Goal: Check status: Check status

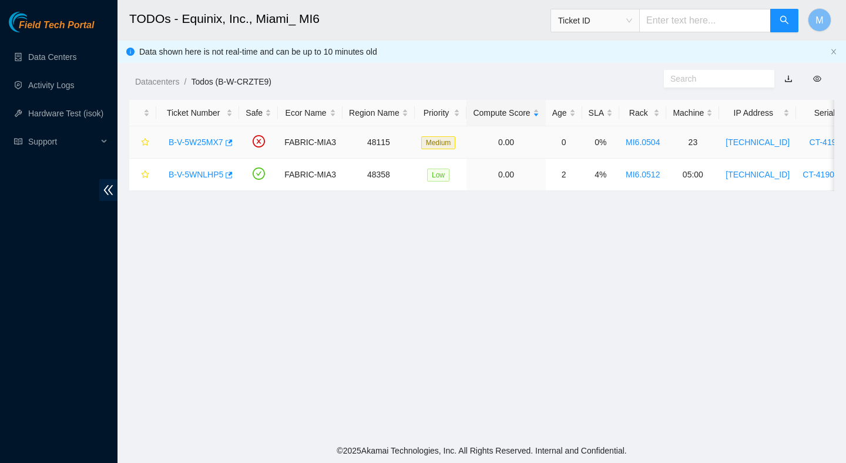
click at [209, 140] on link "B-V-5W25MX7" at bounding box center [196, 142] width 55 height 9
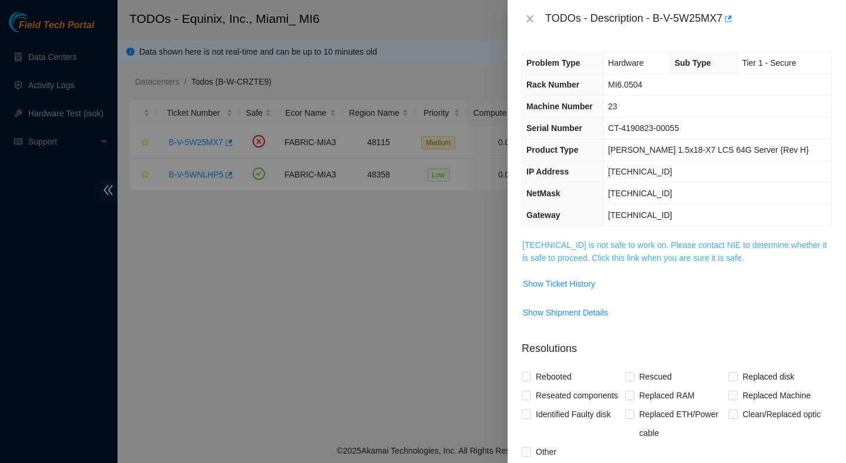
click at [633, 254] on link "23.61.249.186 is not safe to work on. Please contact NIE to determine whether i…" at bounding box center [674, 251] width 304 height 22
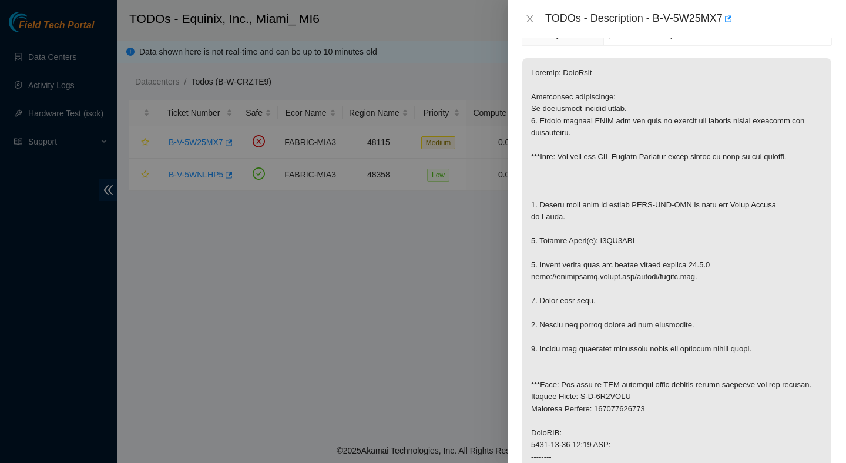
scroll to position [187, 0]
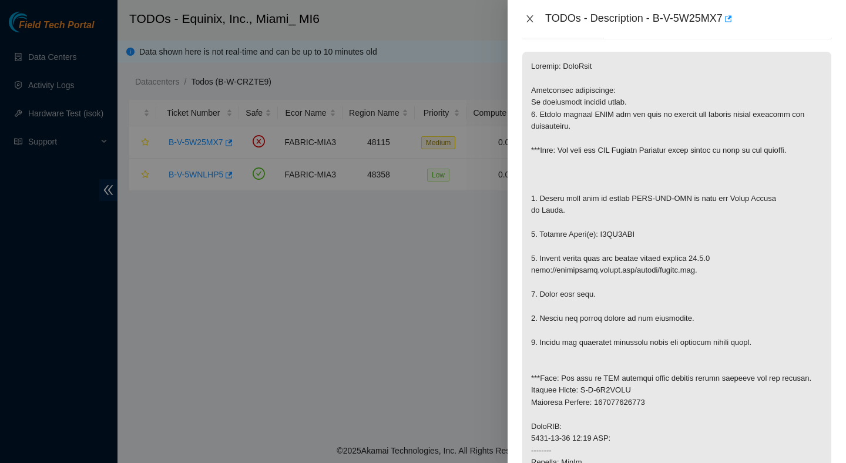
click at [530, 16] on icon "close" at bounding box center [529, 18] width 9 height 9
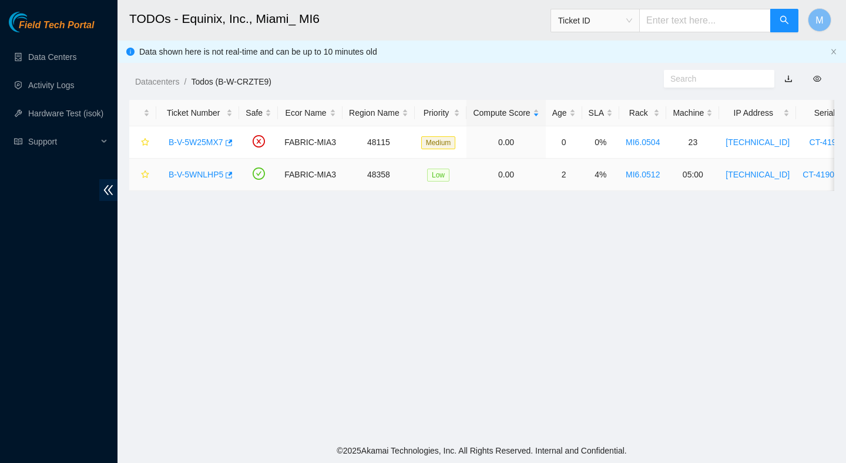
click at [208, 177] on link "B-V-5WNLHP5" at bounding box center [196, 174] width 55 height 9
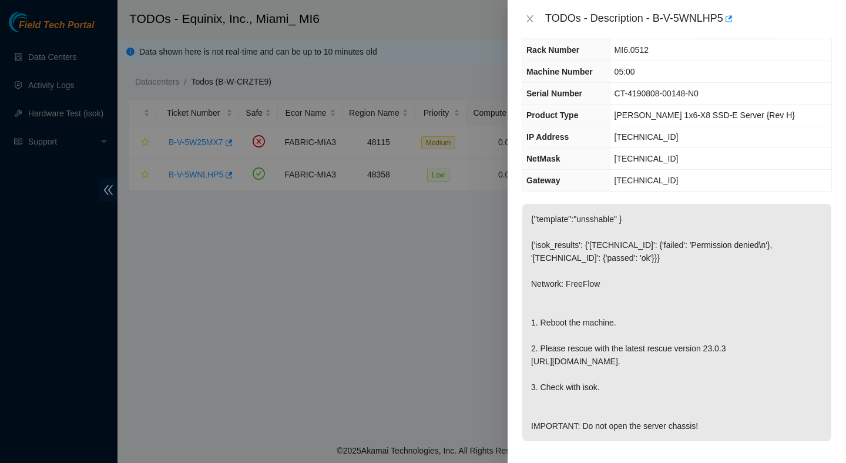
scroll to position [33, 0]
click at [532, 22] on icon "close" at bounding box center [530, 18] width 6 height 7
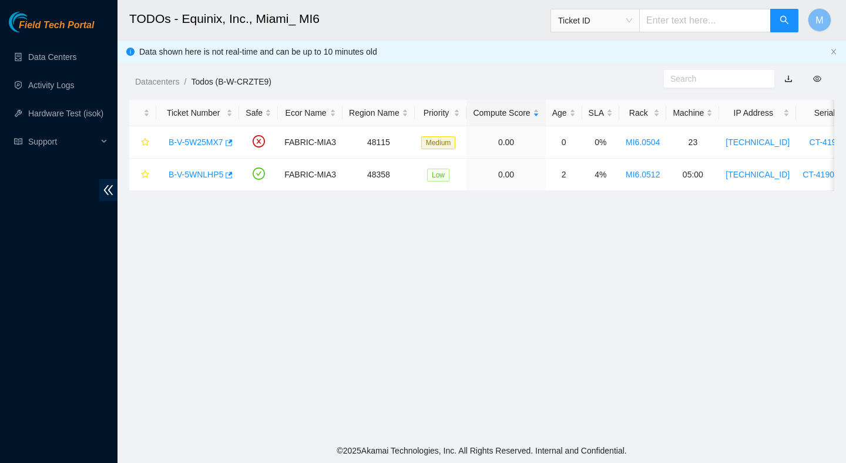
click at [557, 291] on main "TODOs - Equinix, Inc., Miami_ MI6 Ticket ID M Data shown here is not real-time …" at bounding box center [482, 219] width 729 height 438
